Goal: Find specific page/section: Find specific page/section

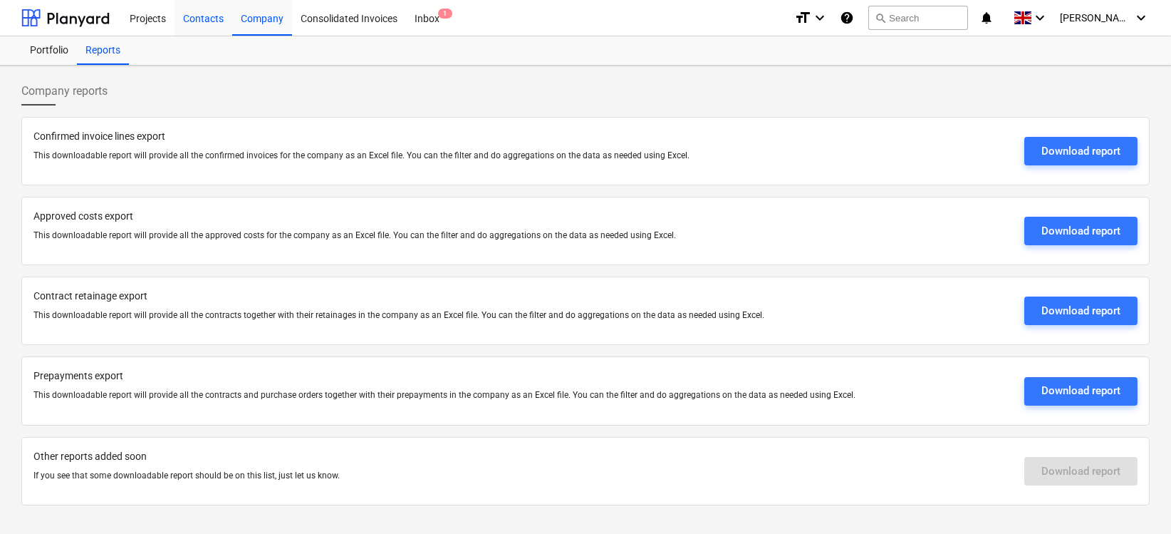
click at [198, 23] on div "Contacts" at bounding box center [204, 17] width 58 height 36
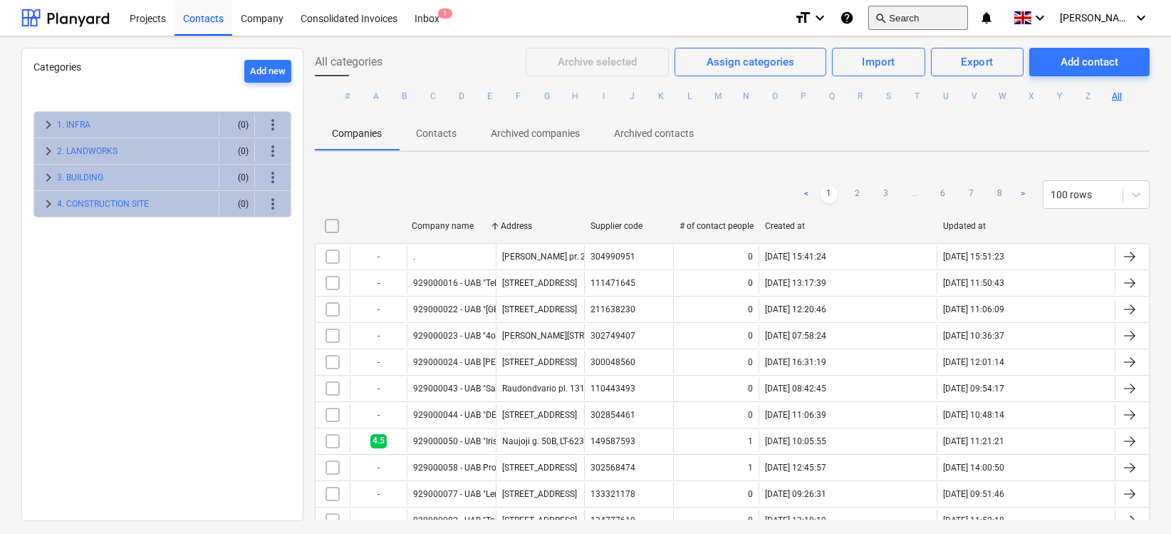
click at [889, 16] on button "search Search" at bounding box center [918, 18] width 100 height 24
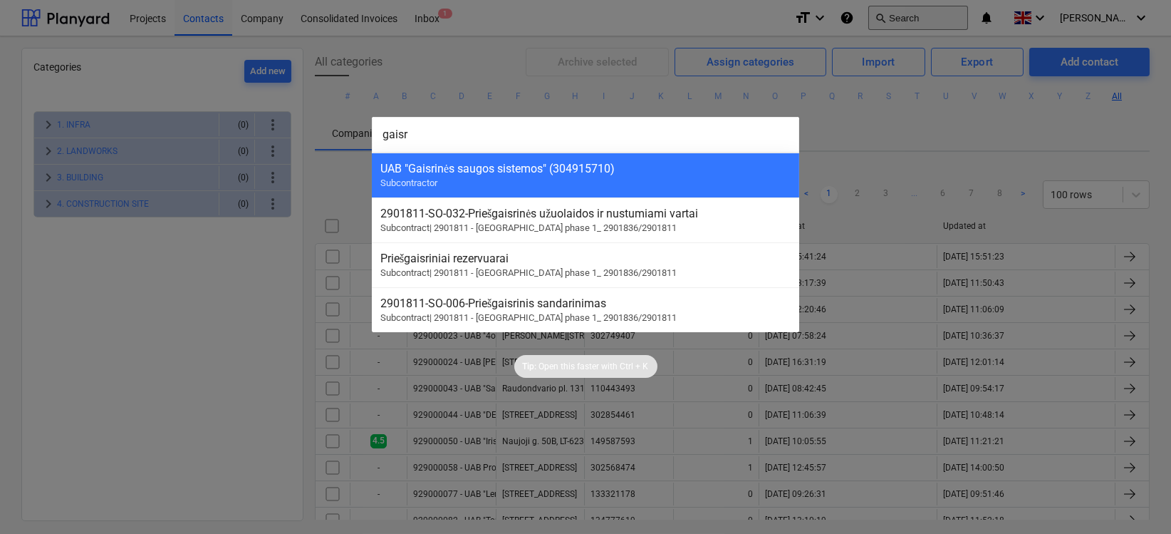
type input "gaisri"
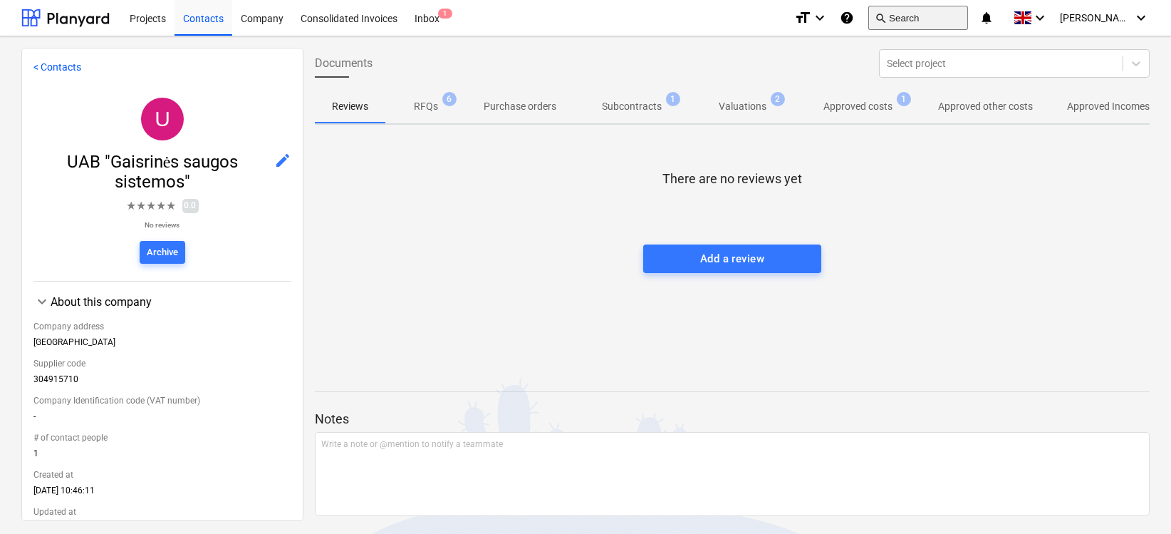
click at [898, 18] on button "search Search" at bounding box center [918, 18] width 100 height 24
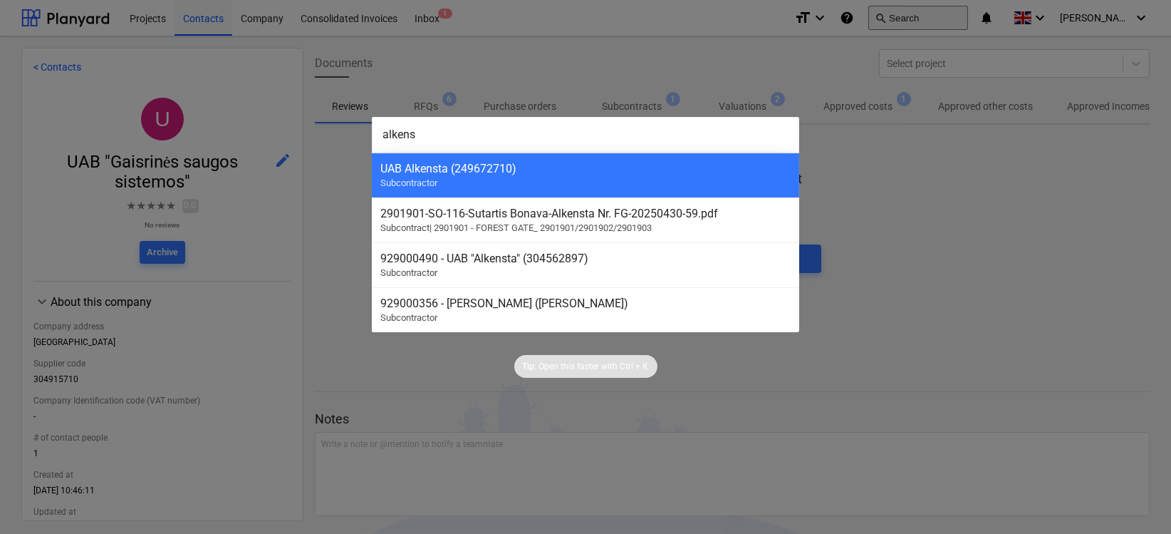
type input "alkenst"
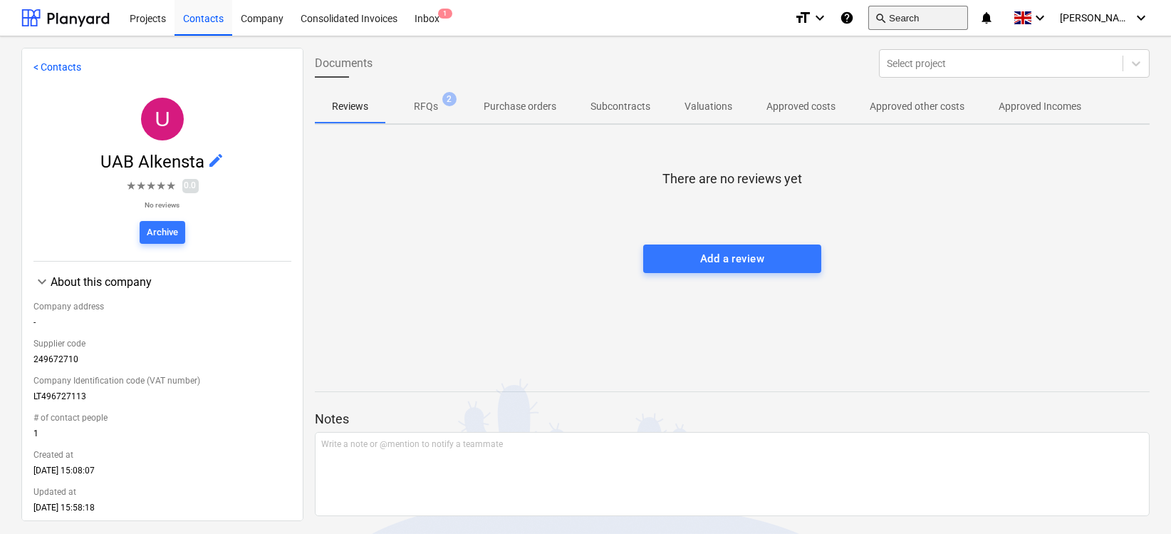
click at [908, 7] on button "search Search" at bounding box center [918, 18] width 100 height 24
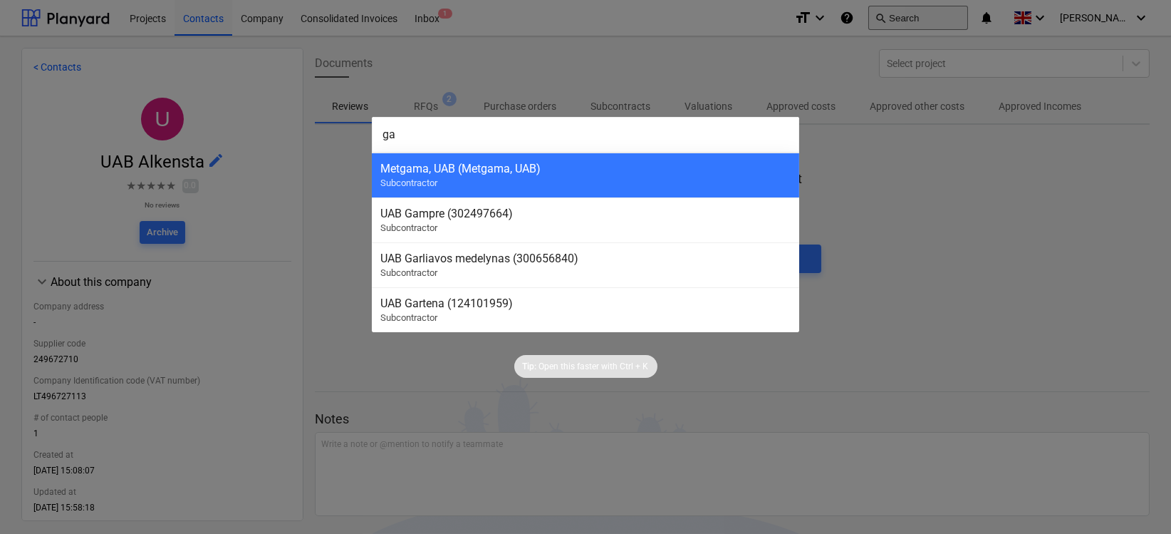
type input "ga"
click at [908, 7] on div at bounding box center [585, 267] width 1171 height 534
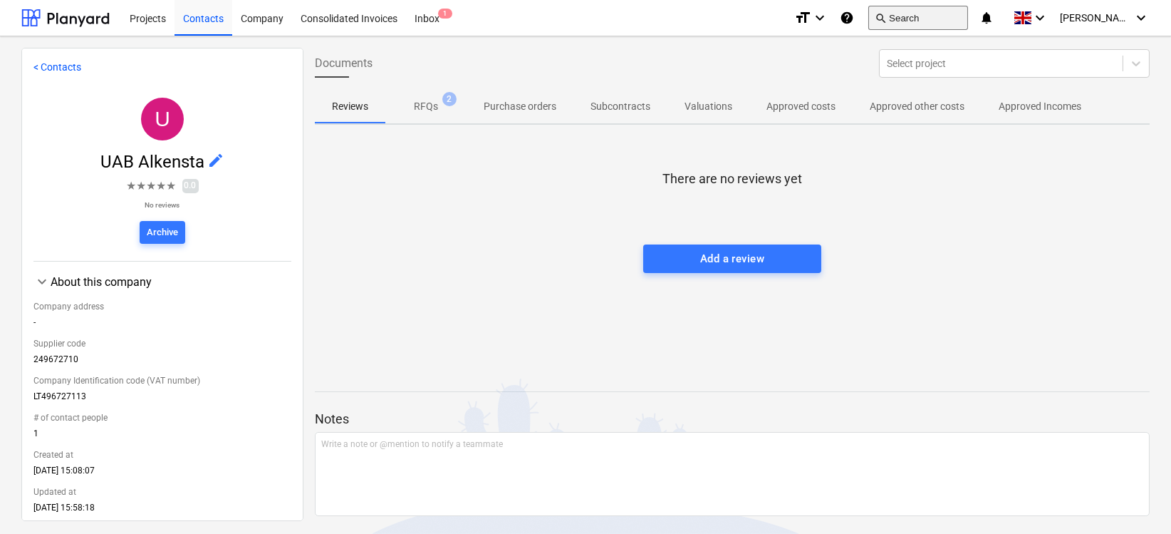
click at [933, 11] on button "search Search" at bounding box center [918, 18] width 100 height 24
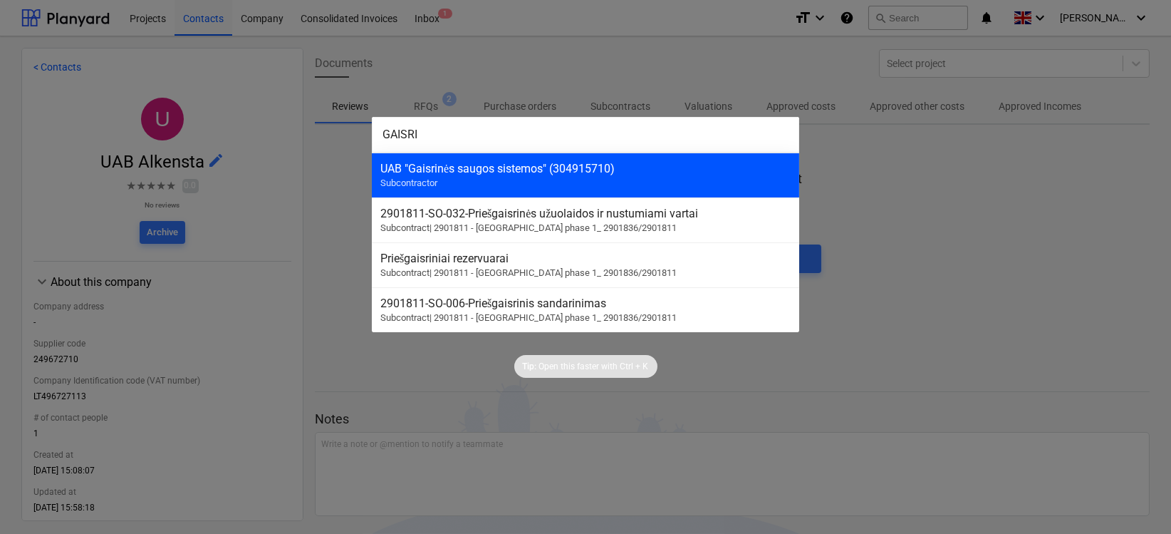
type input "GAISRI"
click at [484, 173] on div "UAB "Gaisrinės saugos sistemos" (304915710)" at bounding box center [585, 169] width 410 height 14
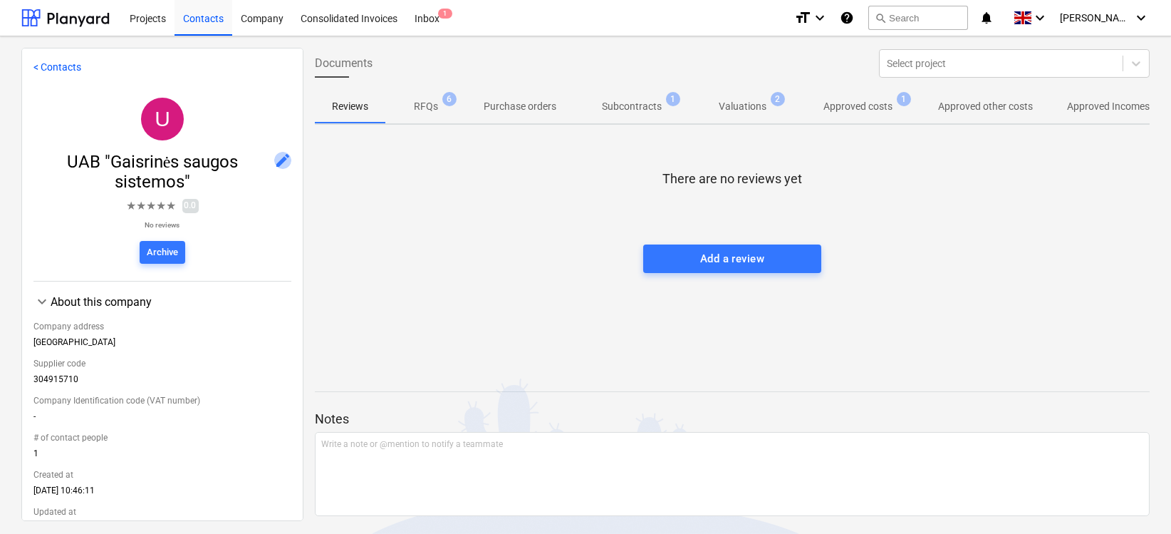
click at [274, 162] on span "edit" at bounding box center [282, 160] width 17 height 17
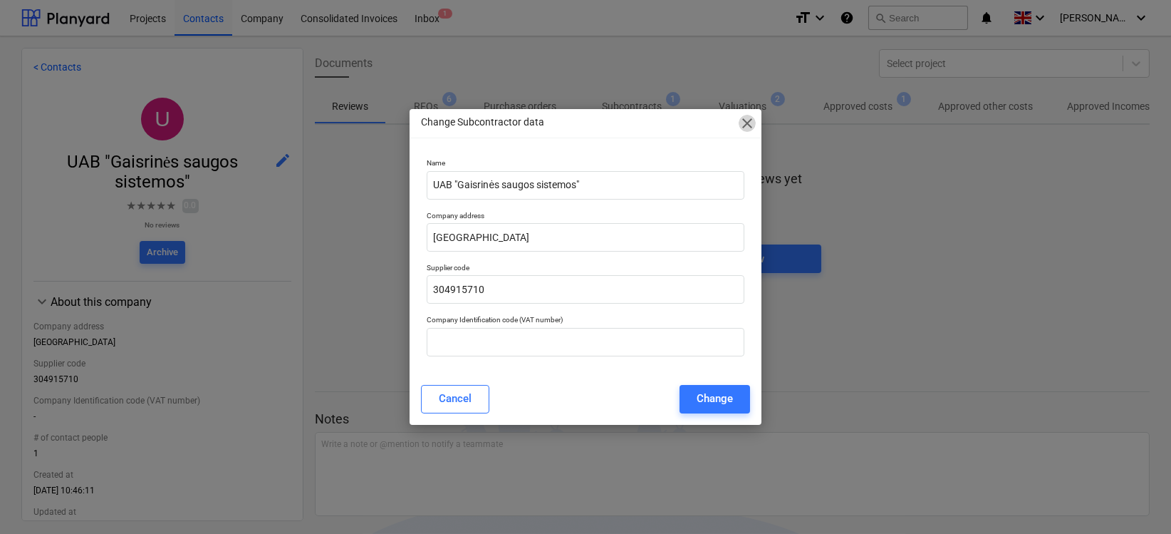
click at [740, 123] on span "close" at bounding box center [747, 123] width 17 height 17
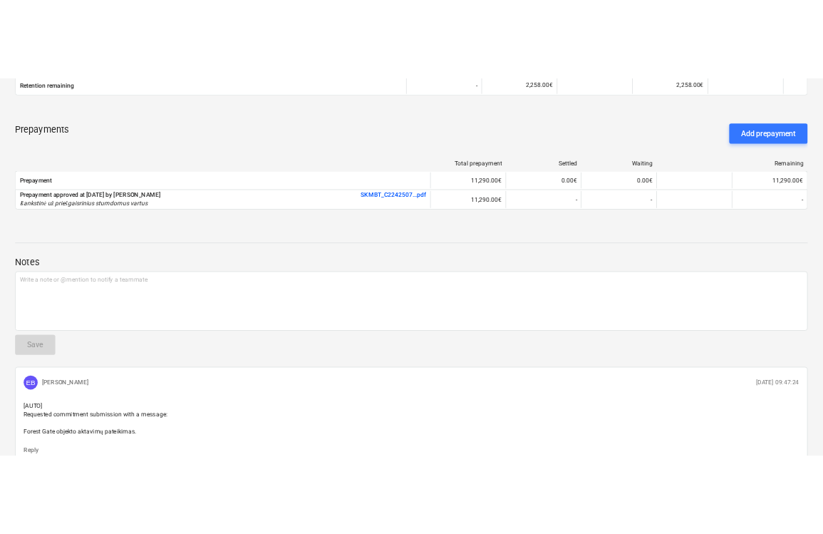
scroll to position [878, 0]
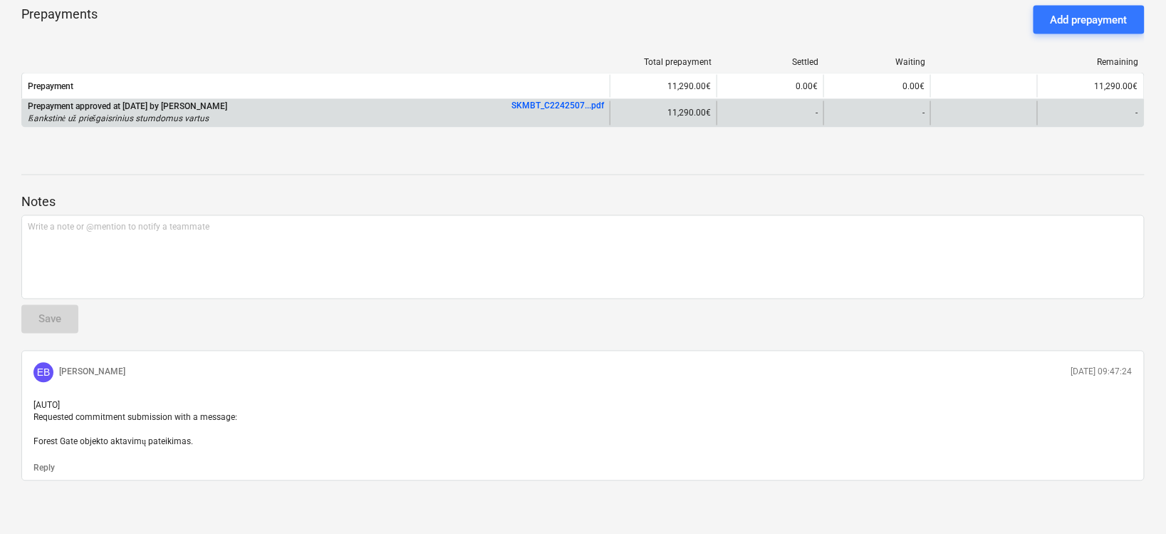
click at [575, 101] on link "SKMBT_C2242507...pdf" at bounding box center [558, 106] width 93 height 10
